Goal: Book appointment/travel/reservation

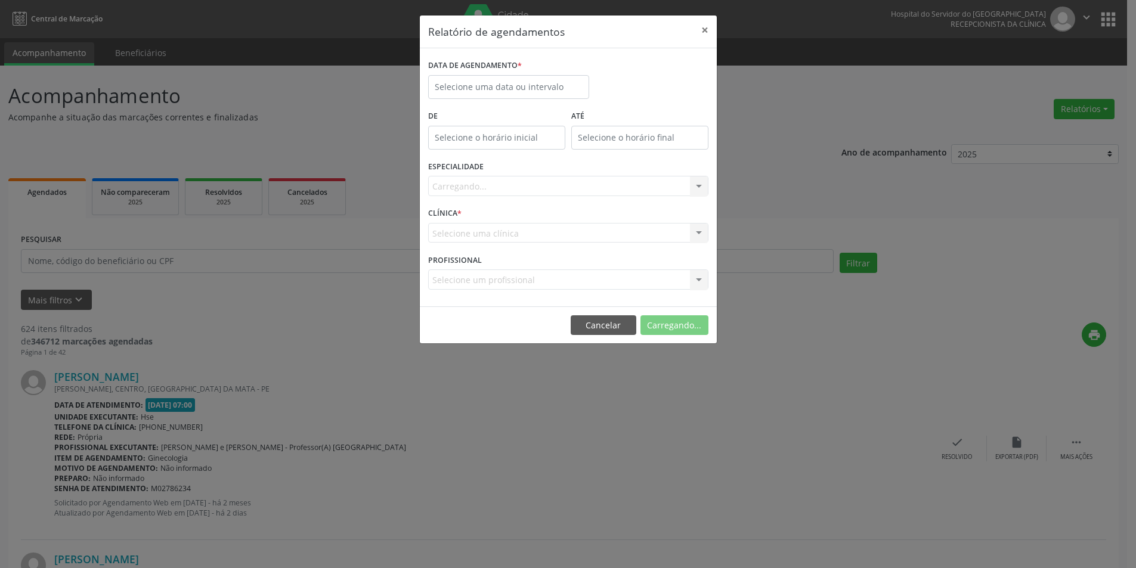
select select "7"
click at [552, 85] on input "text" at bounding box center [508, 87] width 161 height 24
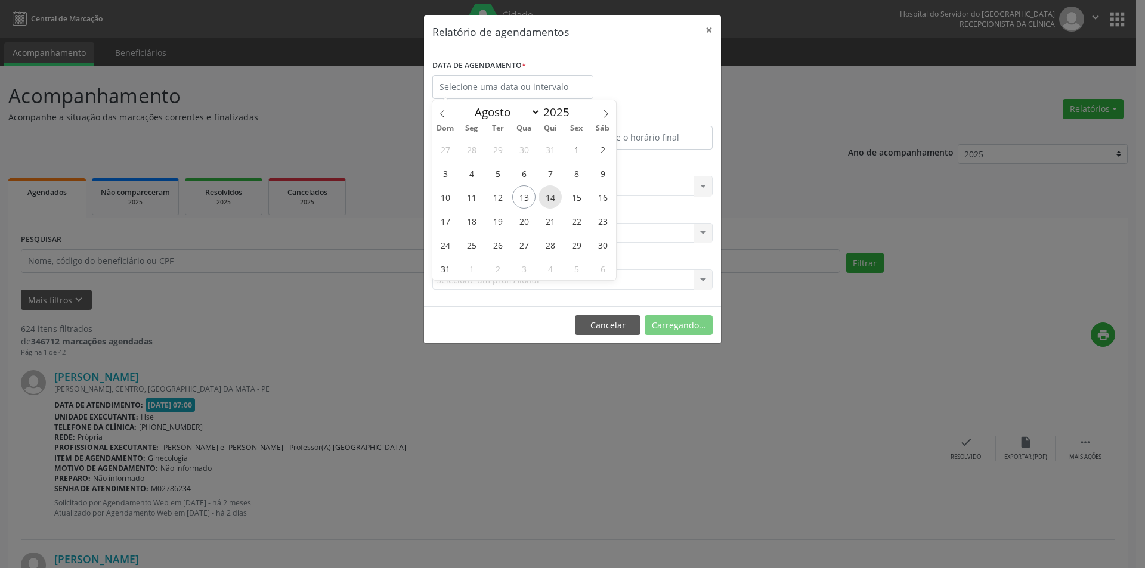
click at [554, 196] on span "14" at bounding box center [549, 196] width 23 height 23
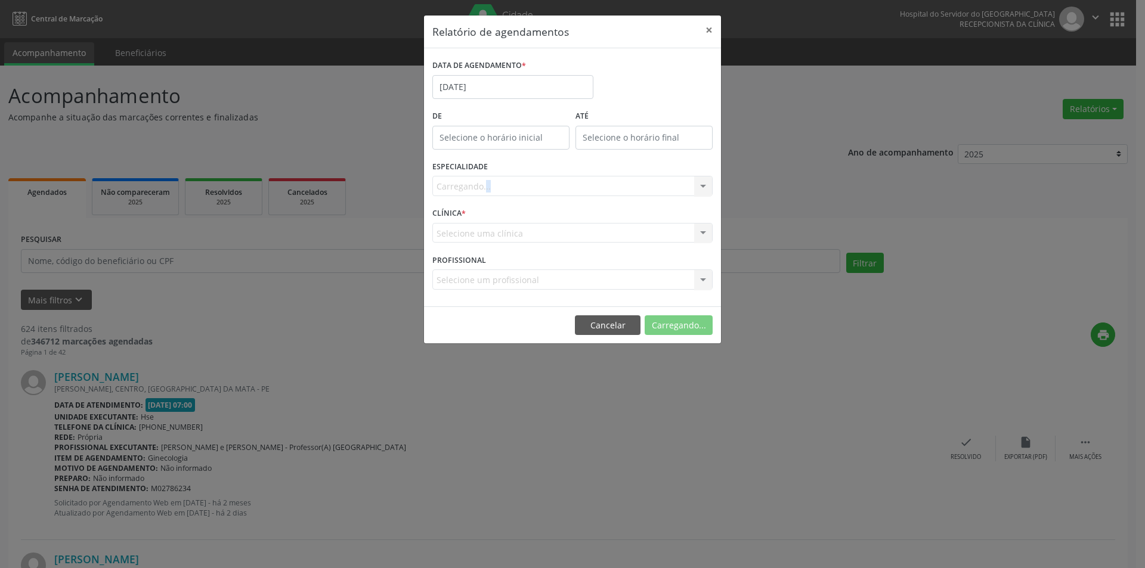
click at [554, 196] on div "Carregando... Nenhum resultado encontrado para: " " Não há nenhuma opção para s…" at bounding box center [572, 186] width 280 height 20
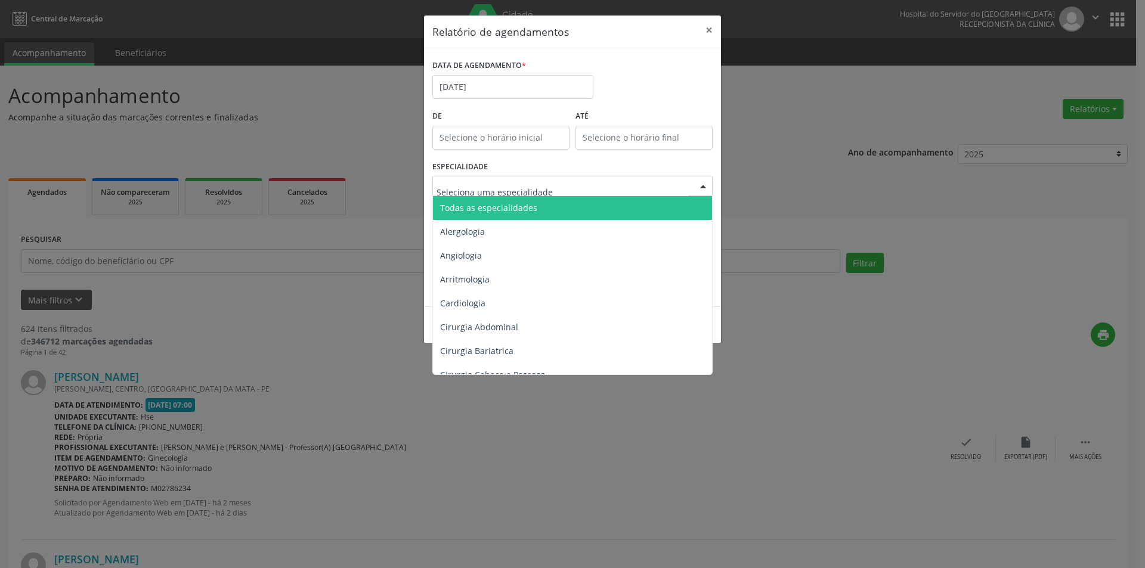
click at [540, 205] on span "Todas as especialidades" at bounding box center [573, 208] width 281 height 24
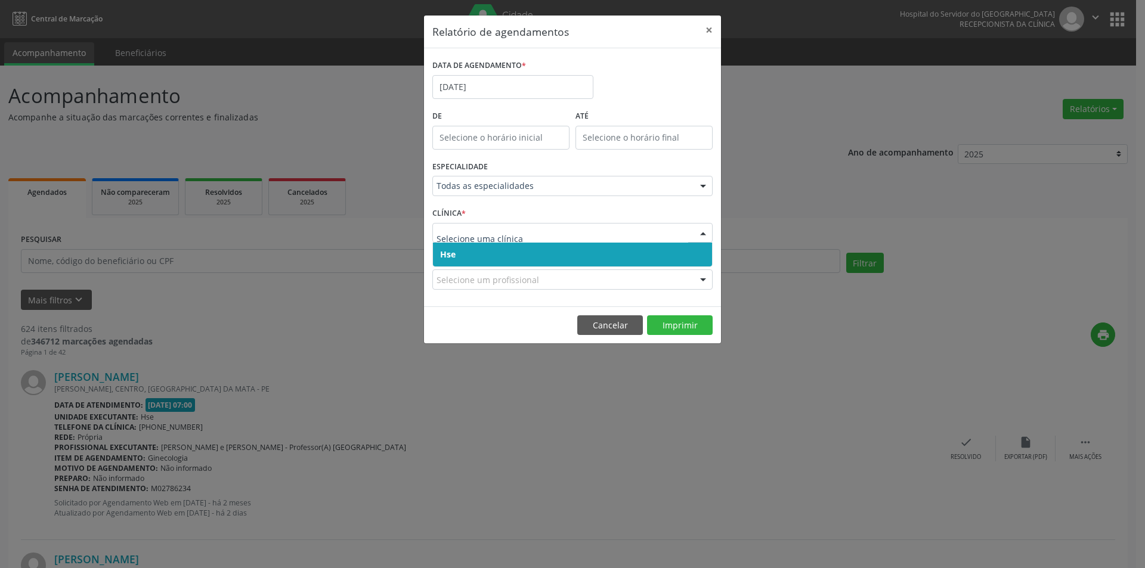
click at [546, 247] on span "Hse" at bounding box center [572, 255] width 279 height 24
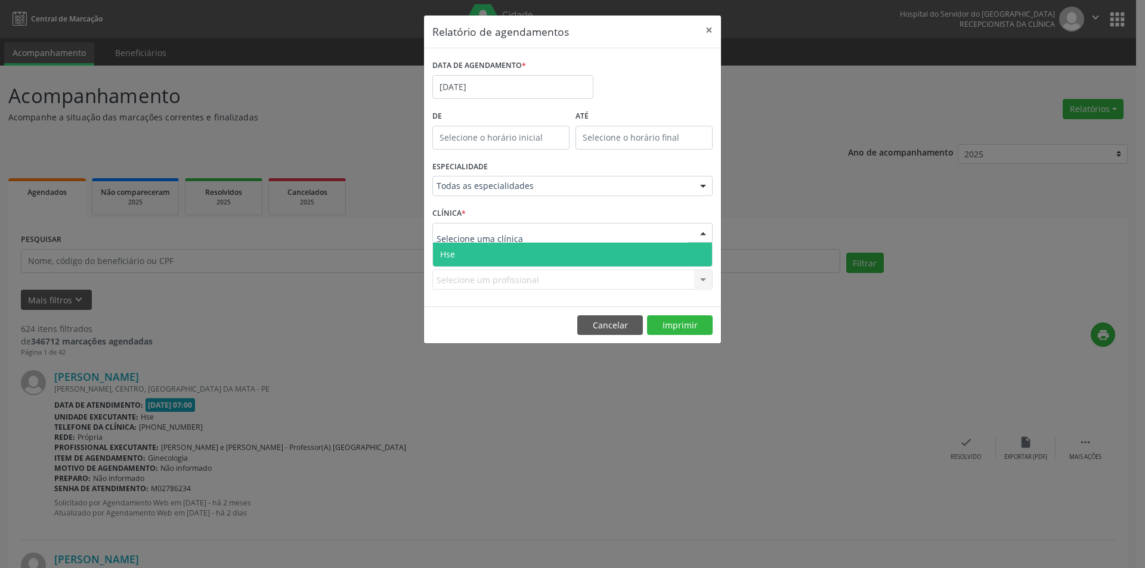
click at [546, 230] on div at bounding box center [572, 233] width 280 height 20
click at [547, 257] on span "Hse" at bounding box center [572, 255] width 279 height 24
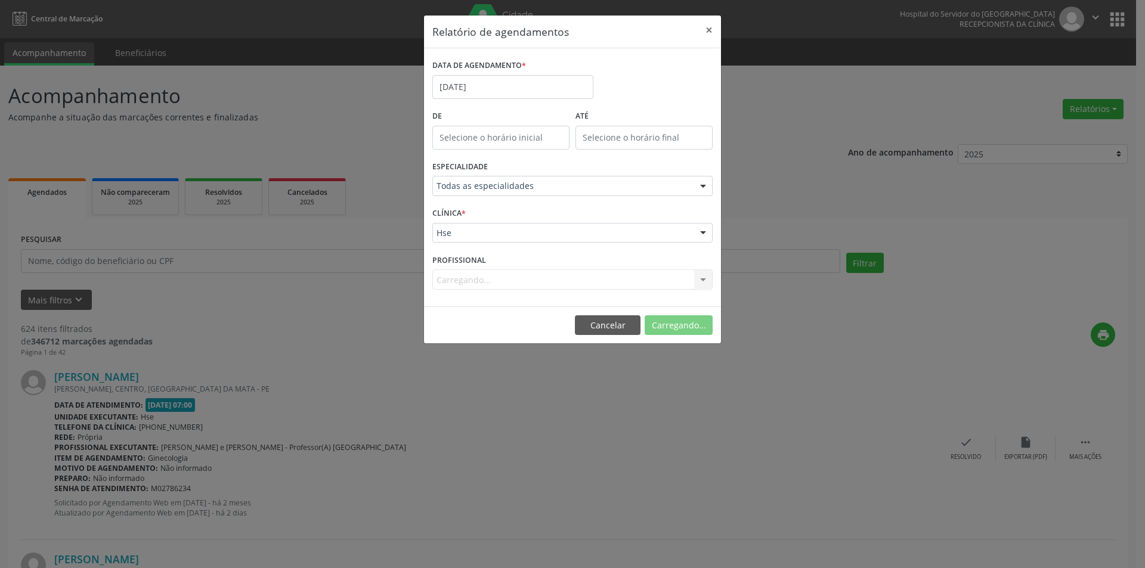
click at [519, 283] on div "Carregando... Nenhum resultado encontrado para: " " Não há nenhuma opção para s…" at bounding box center [572, 279] width 280 height 20
click at [490, 282] on div "Carregando... Nenhum resultado encontrado para: " " Não há nenhuma opção para s…" at bounding box center [572, 279] width 280 height 20
click at [462, 281] on div "Selecione um profissional Todos os profissionais [PERSON_NAME] Interaminense Ju…" at bounding box center [572, 279] width 280 height 20
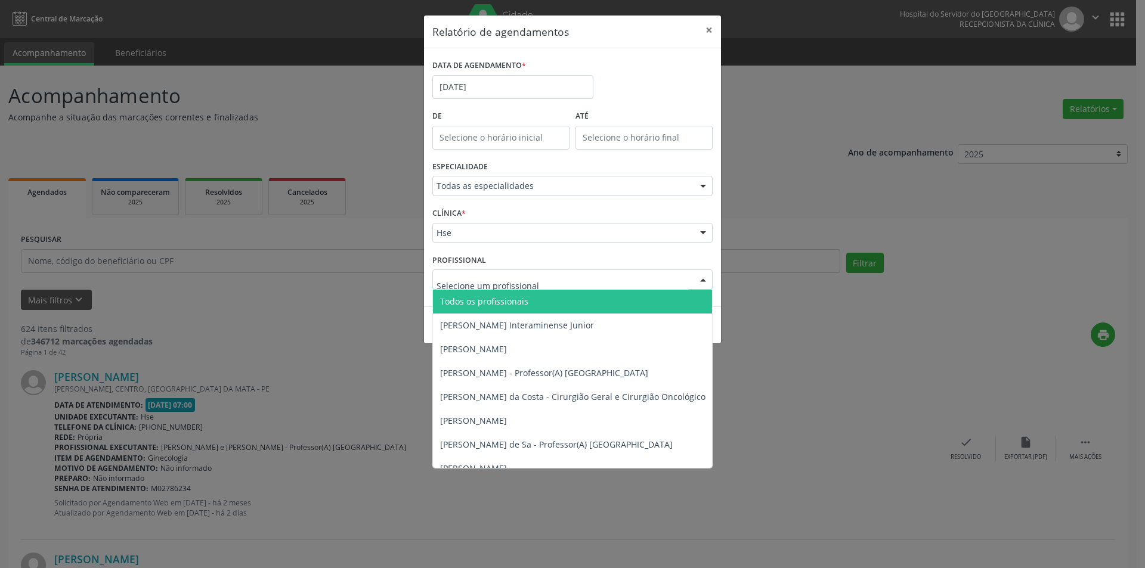
click at [472, 304] on span "Todos os profissionais" at bounding box center [484, 301] width 88 height 11
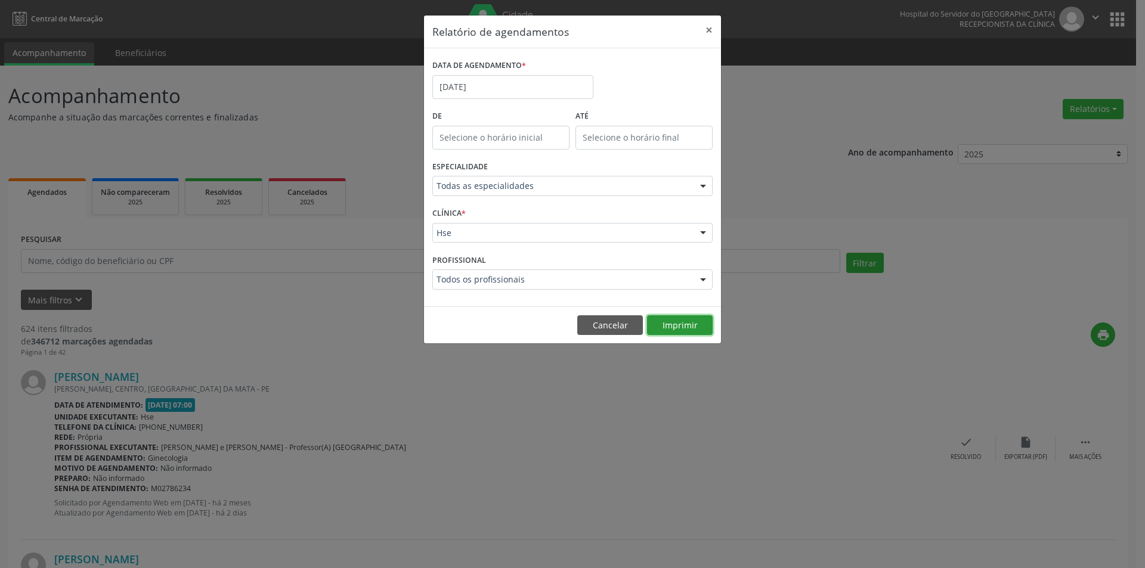
click at [692, 330] on button "Imprimir" at bounding box center [680, 325] width 66 height 20
